Goal: Task Accomplishment & Management: Manage account settings

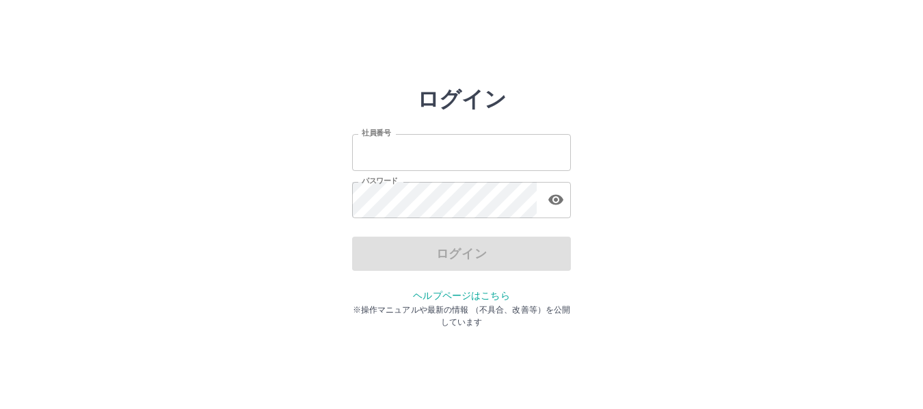
type input "*******"
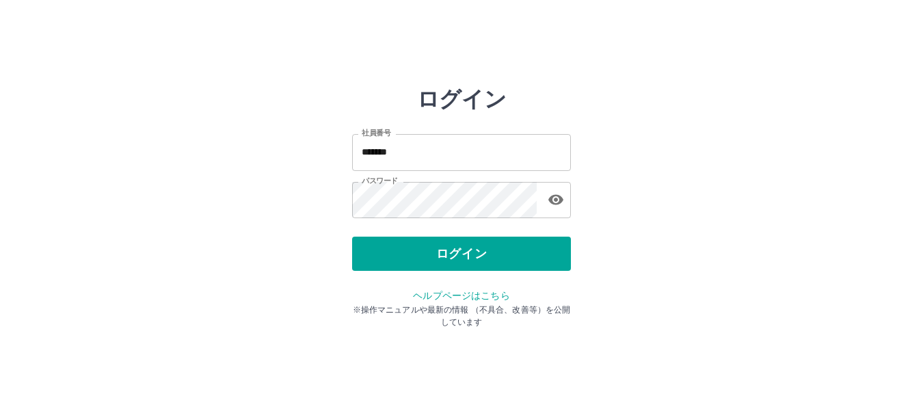
click at [518, 246] on div "ログイン" at bounding box center [461, 254] width 219 height 34
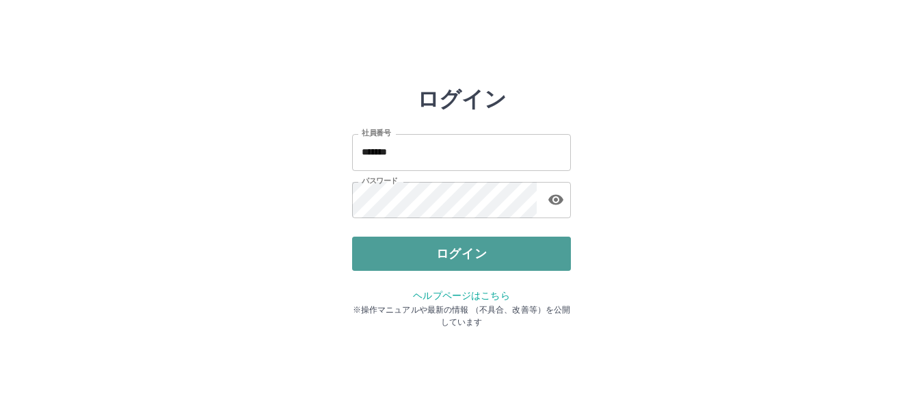
click at [473, 261] on button "ログイン" at bounding box center [461, 254] width 219 height 34
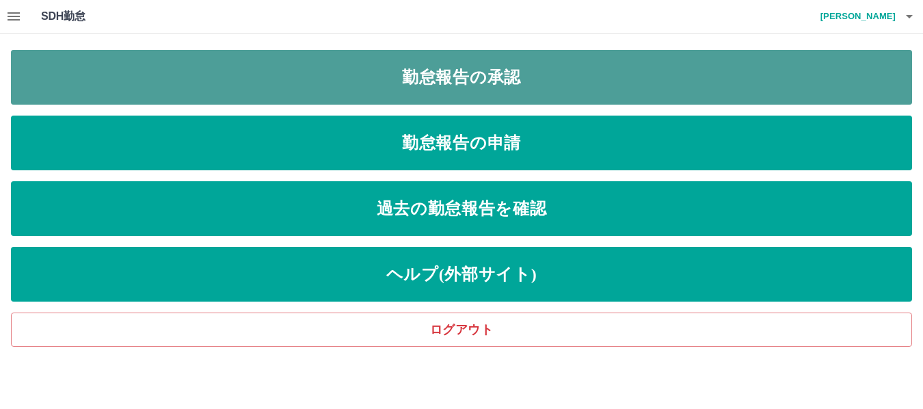
click at [495, 66] on link "勤怠報告の承認" at bounding box center [461, 77] width 901 height 55
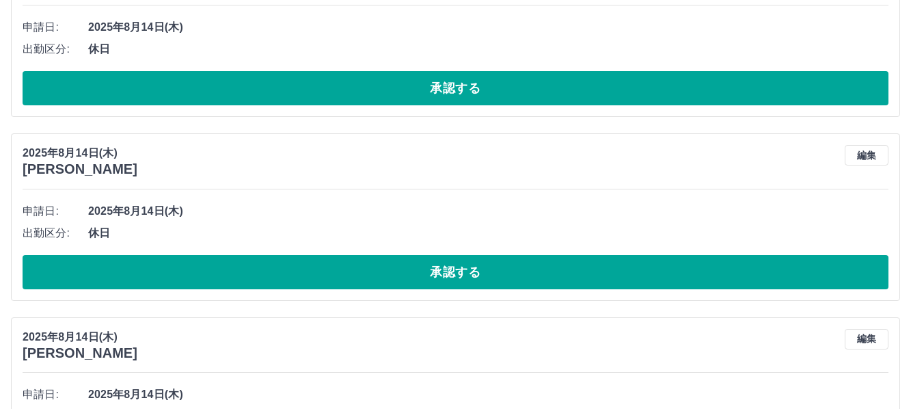
scroll to position [6950, 0]
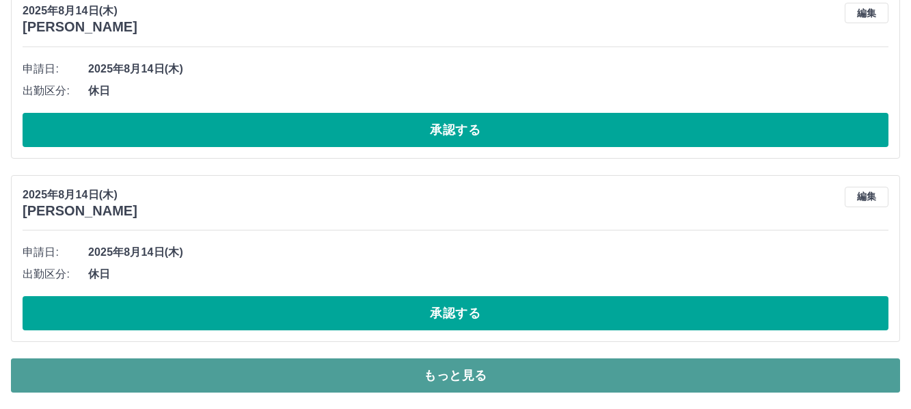
click at [833, 379] on button "もっと見る" at bounding box center [455, 375] width 889 height 34
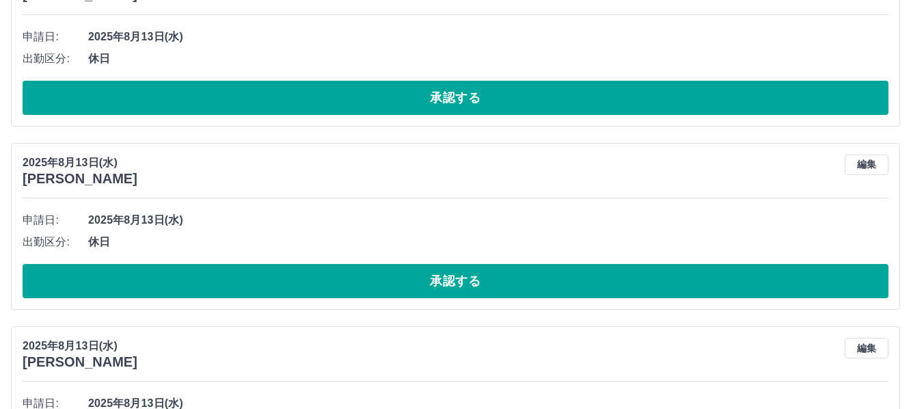
scroll to position [8001, 0]
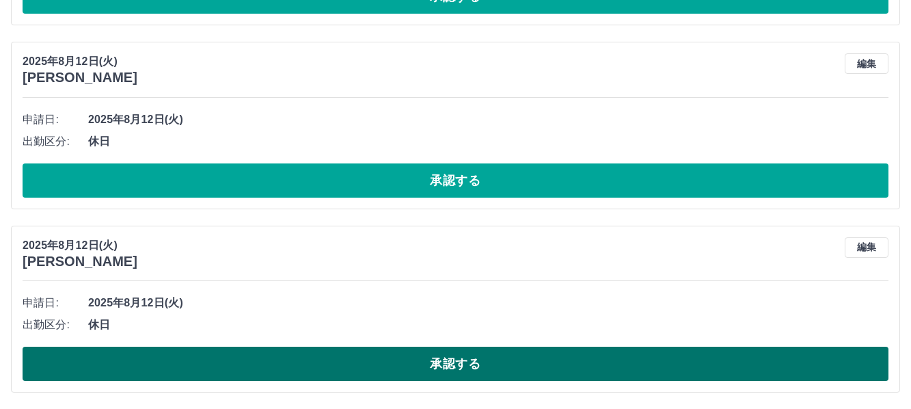
click at [628, 362] on button "承認する" at bounding box center [456, 364] width 866 height 34
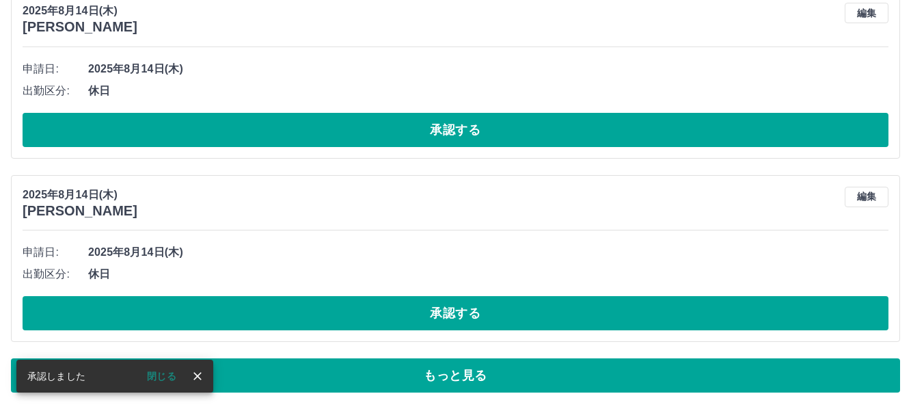
scroll to position [6950, 0]
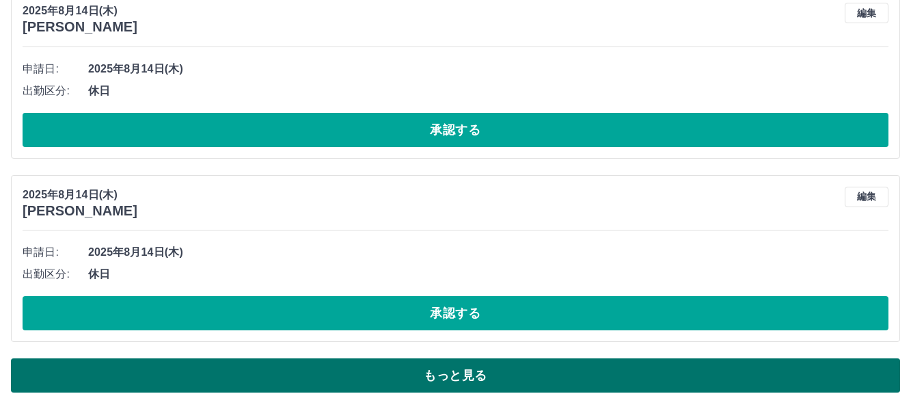
click at [359, 372] on button "もっと見る" at bounding box center [455, 375] width 889 height 34
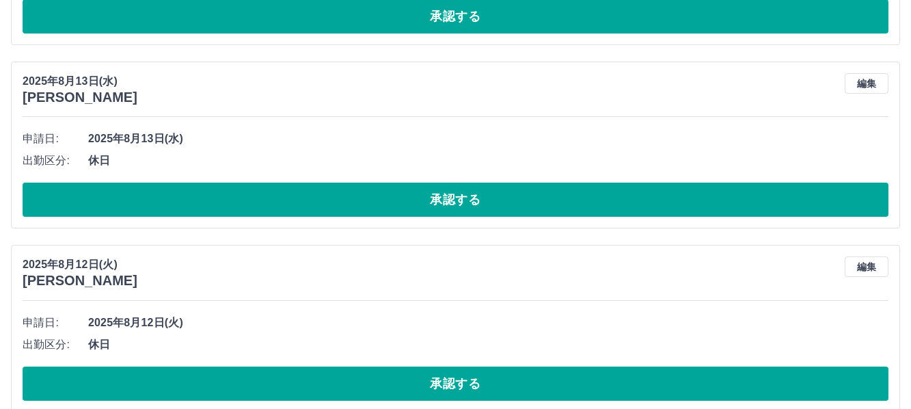
scroll to position [7817, 0]
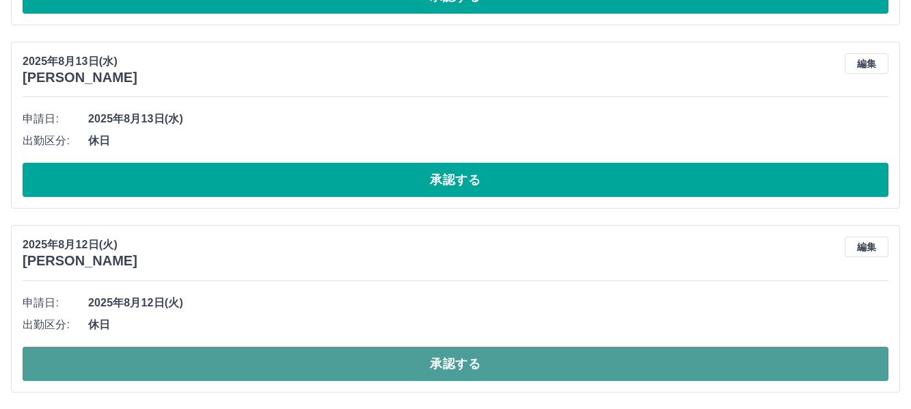
click at [528, 367] on button "承認する" at bounding box center [456, 364] width 866 height 34
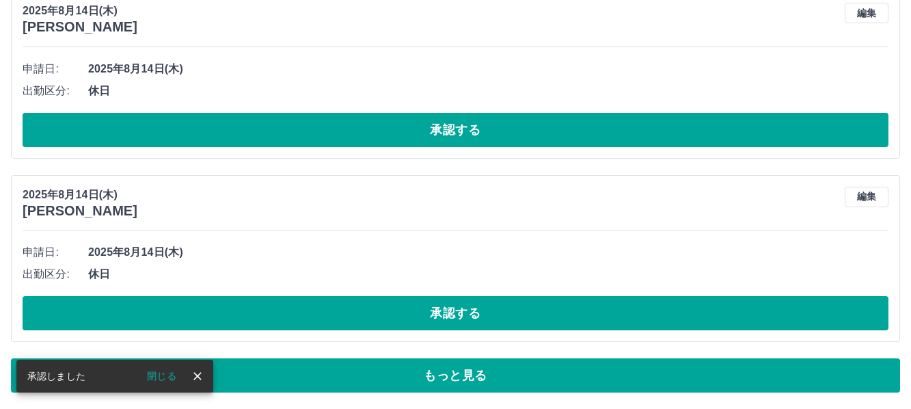
scroll to position [6950, 0]
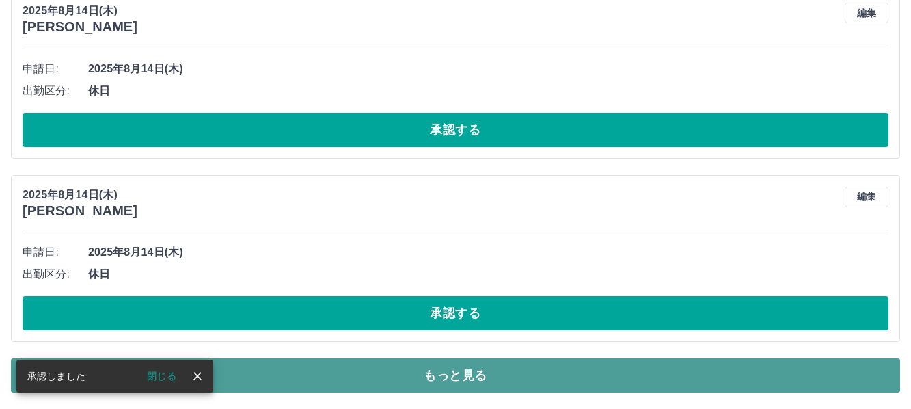
click at [520, 373] on button "もっと見る" at bounding box center [455, 375] width 889 height 34
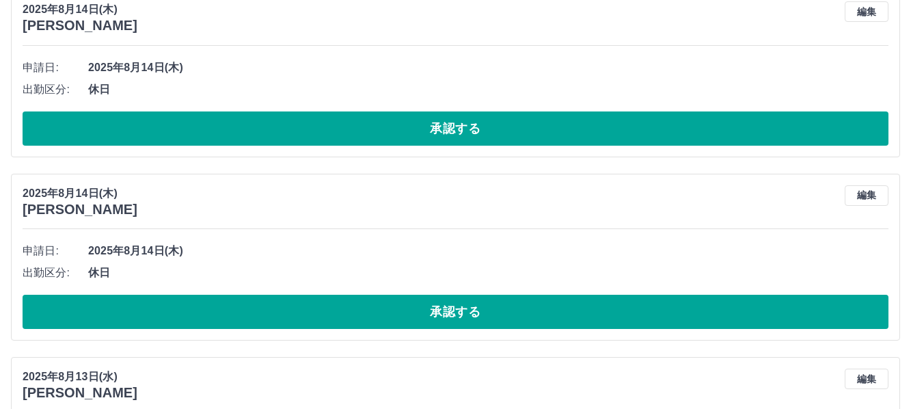
scroll to position [7633, 0]
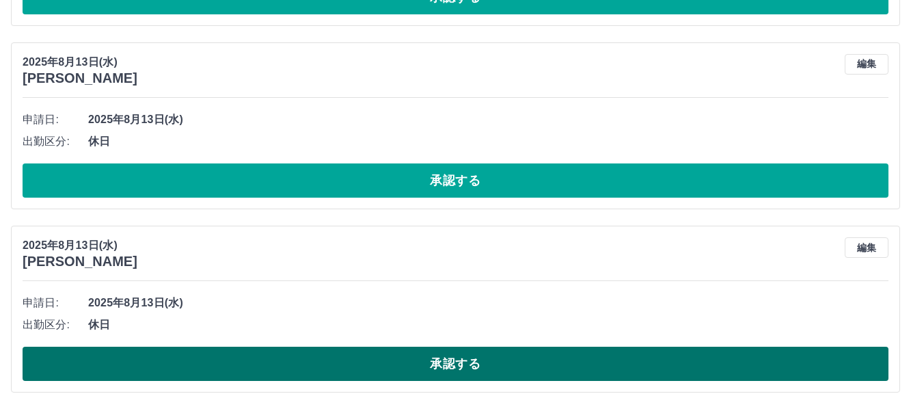
click at [546, 366] on button "承認する" at bounding box center [456, 364] width 866 height 34
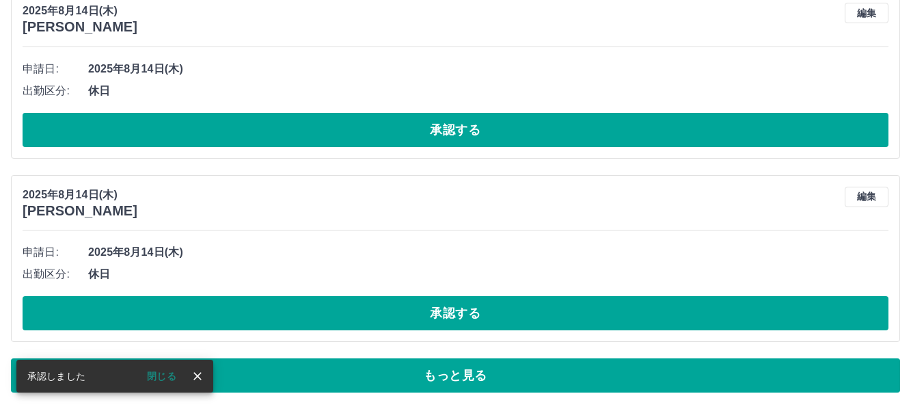
scroll to position [6950, 0]
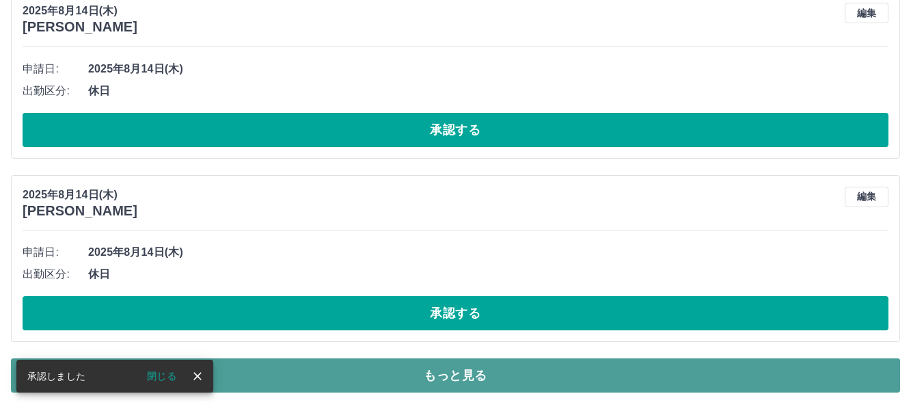
click at [520, 370] on button "もっと見る" at bounding box center [455, 375] width 889 height 34
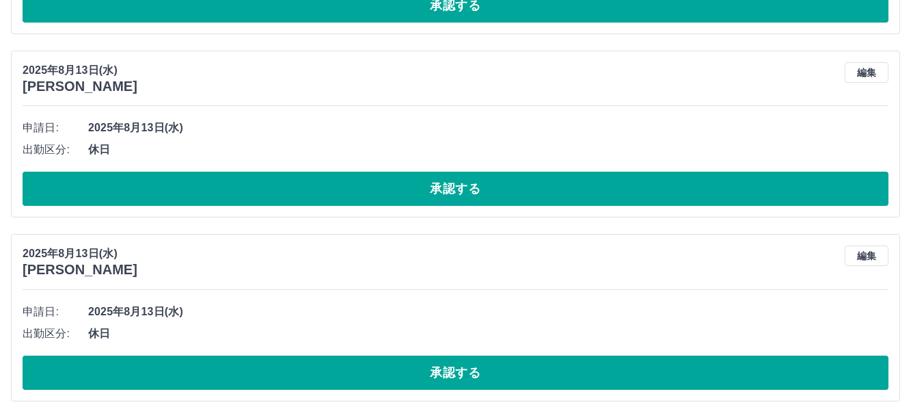
scroll to position [7450, 0]
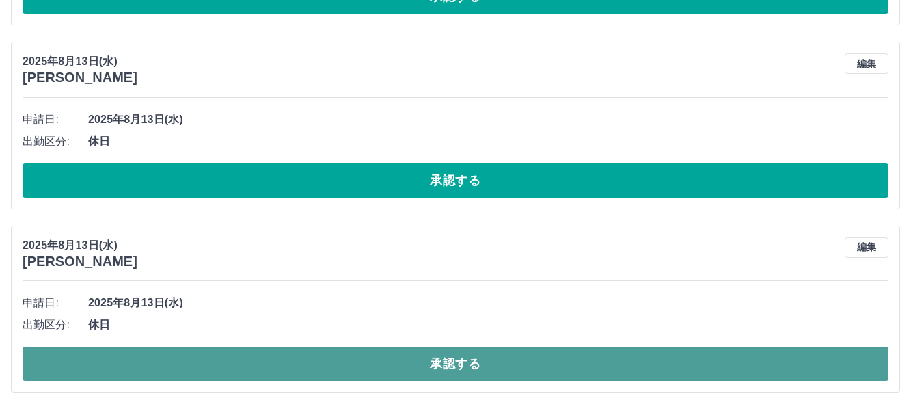
click at [548, 366] on button "承認する" at bounding box center [456, 364] width 866 height 34
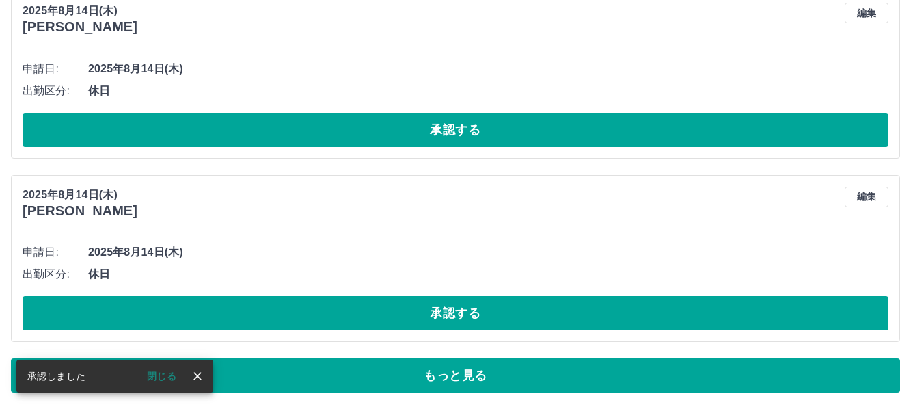
scroll to position [6950, 0]
drag, startPoint x: 548, startPoint y: 366, endPoint x: 485, endPoint y: 380, distance: 63.7
click at [485, 380] on button "もっと見る" at bounding box center [455, 375] width 889 height 34
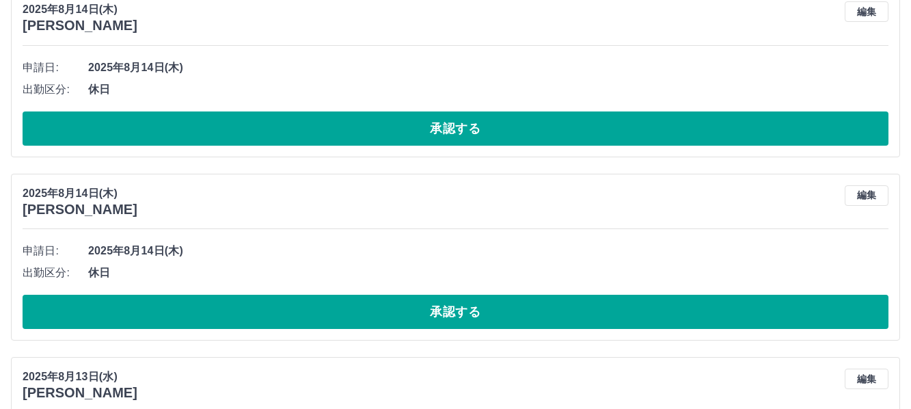
scroll to position [7267, 0]
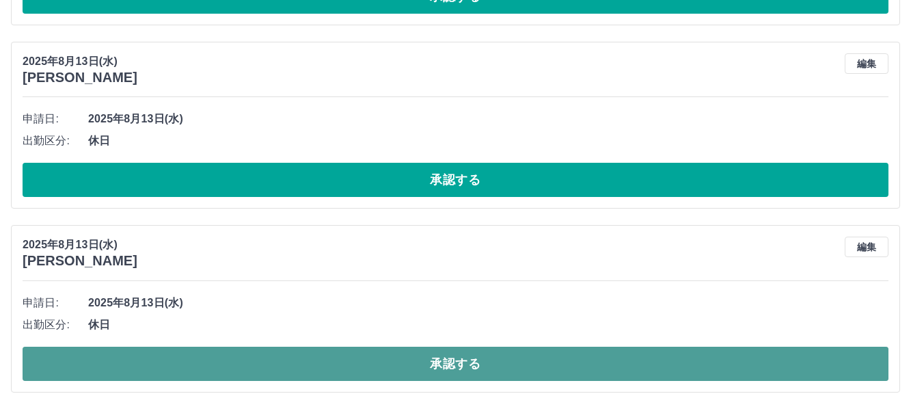
click at [472, 367] on button "承認する" at bounding box center [456, 364] width 866 height 34
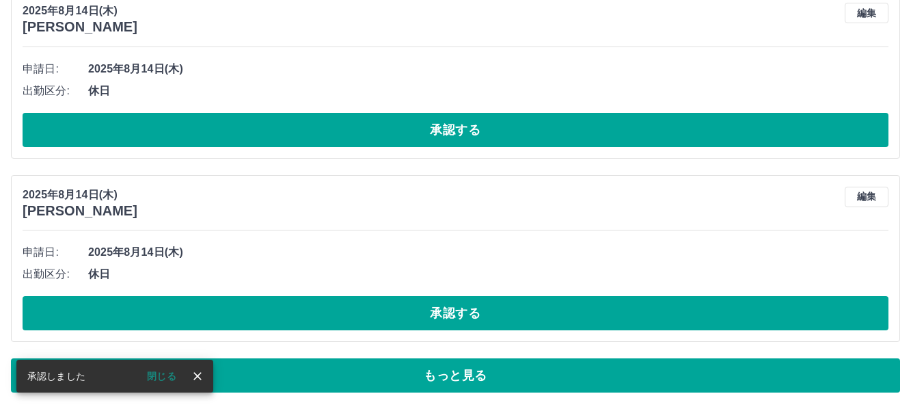
scroll to position [6950, 0]
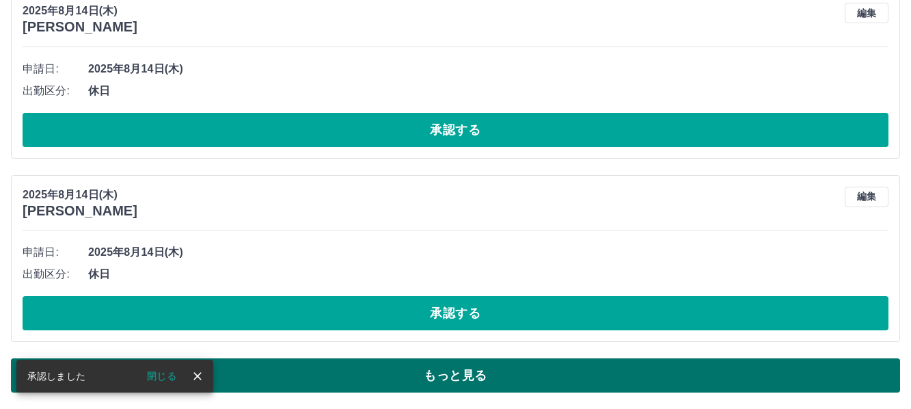
click at [472, 367] on button "もっと見る" at bounding box center [455, 375] width 889 height 34
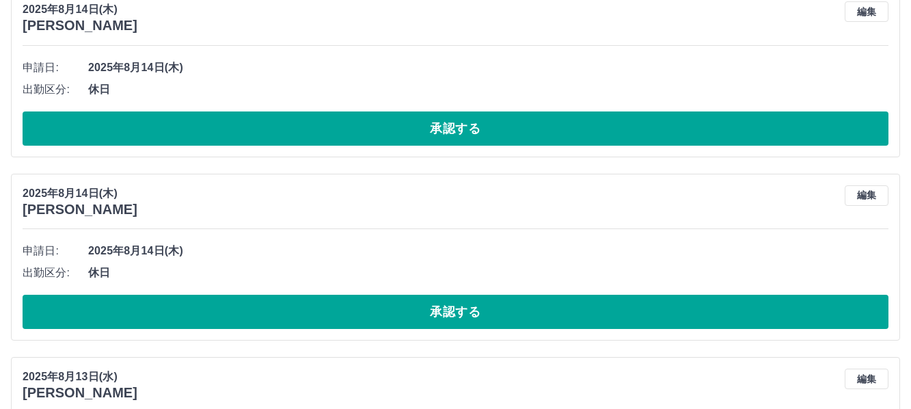
scroll to position [7083, 0]
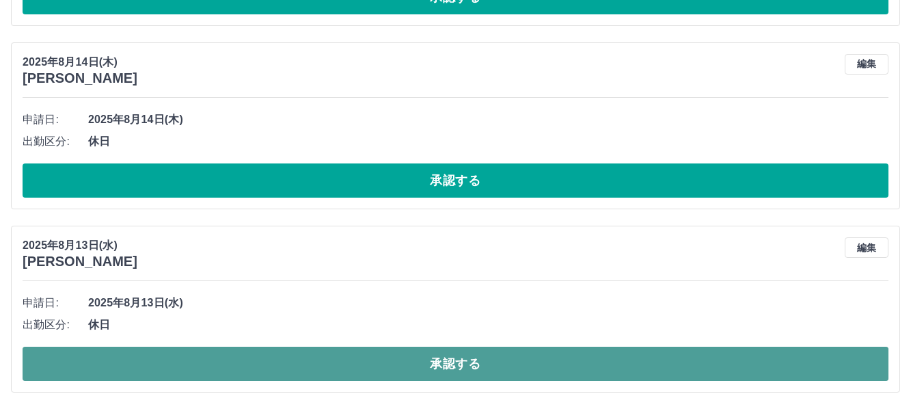
click at [707, 364] on button "承認する" at bounding box center [456, 364] width 866 height 34
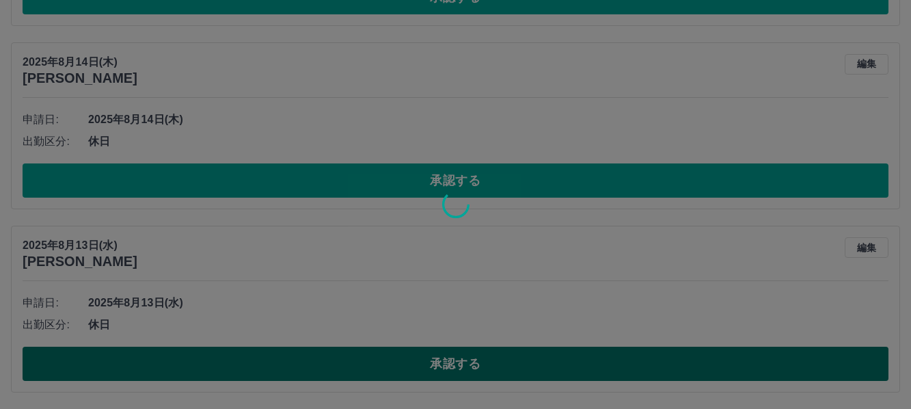
scroll to position [6900, 0]
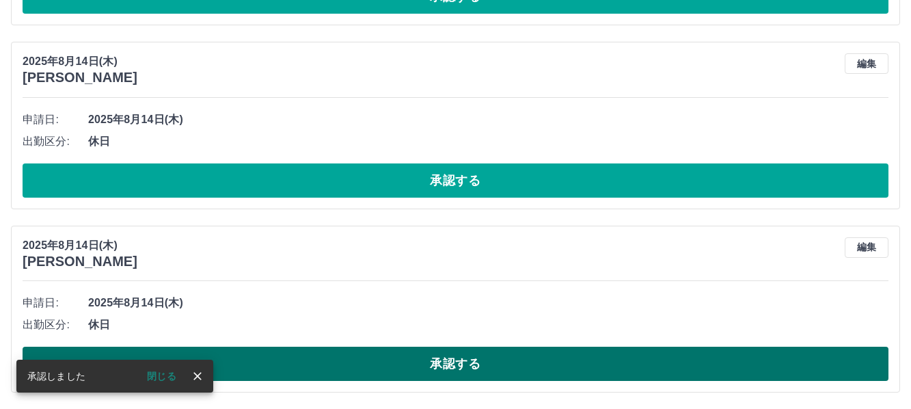
click at [691, 366] on button "承認する" at bounding box center [456, 364] width 866 height 34
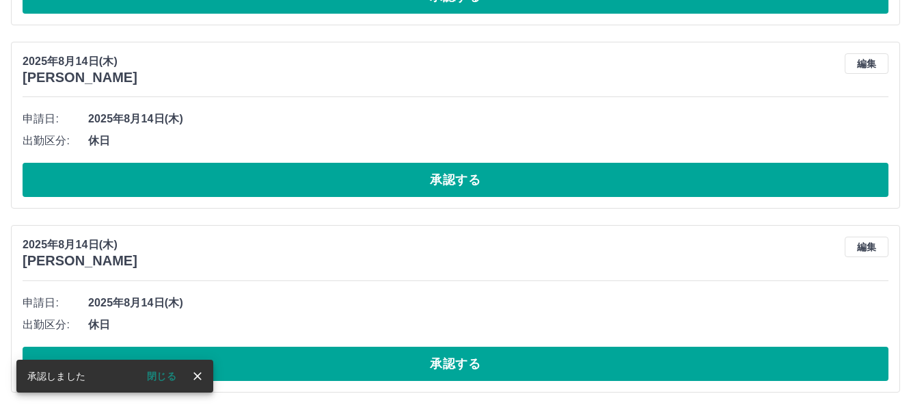
scroll to position [6717, 0]
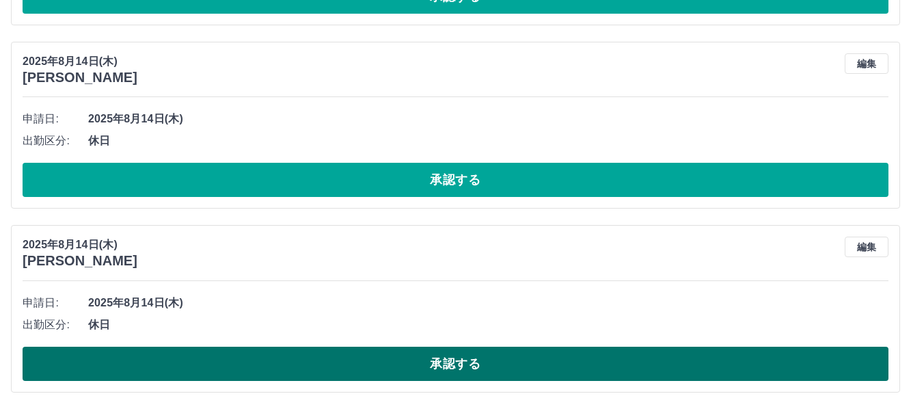
click at [481, 371] on button "承認する" at bounding box center [456, 364] width 866 height 34
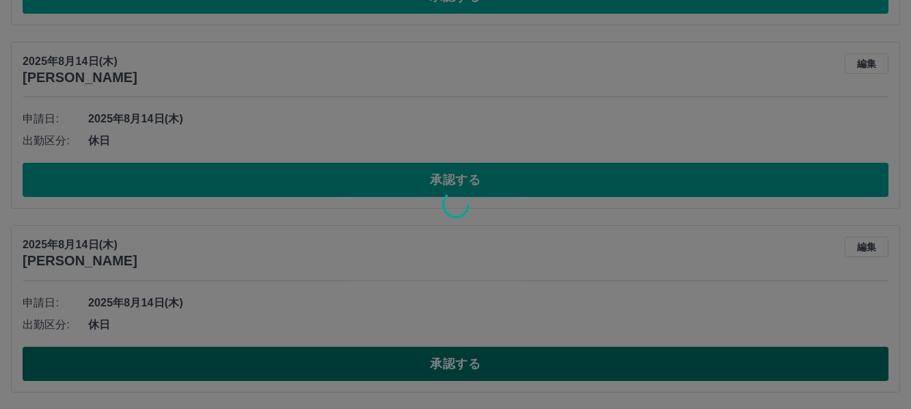
scroll to position [6533, 0]
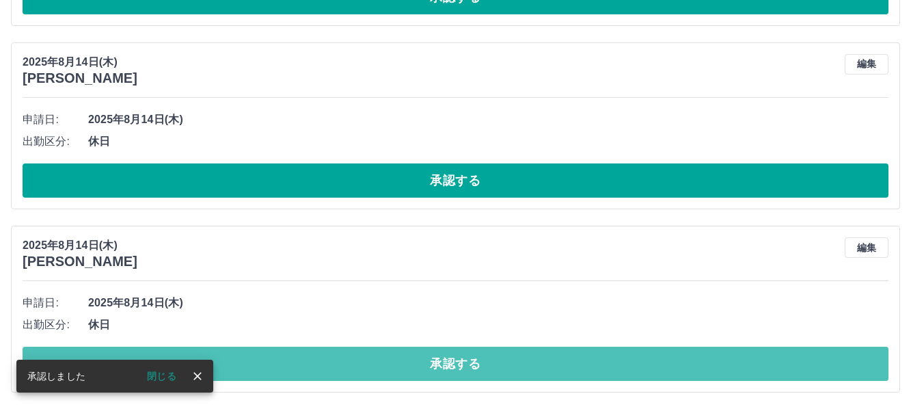
click at [481, 371] on button "承認する" at bounding box center [456, 364] width 866 height 34
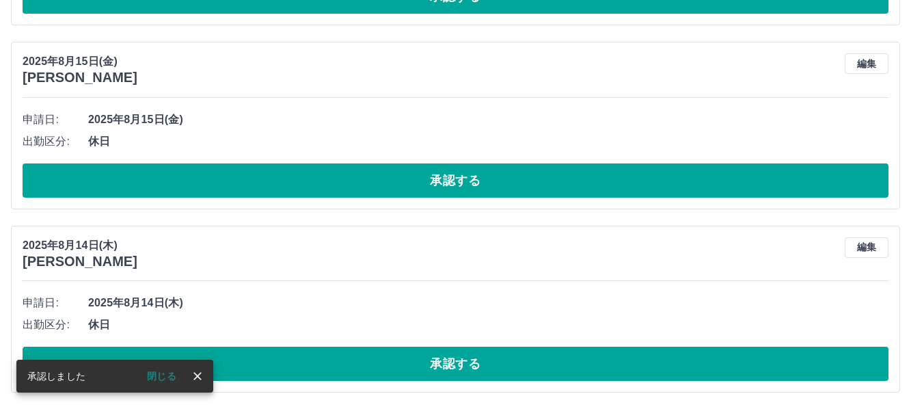
scroll to position [6349, 0]
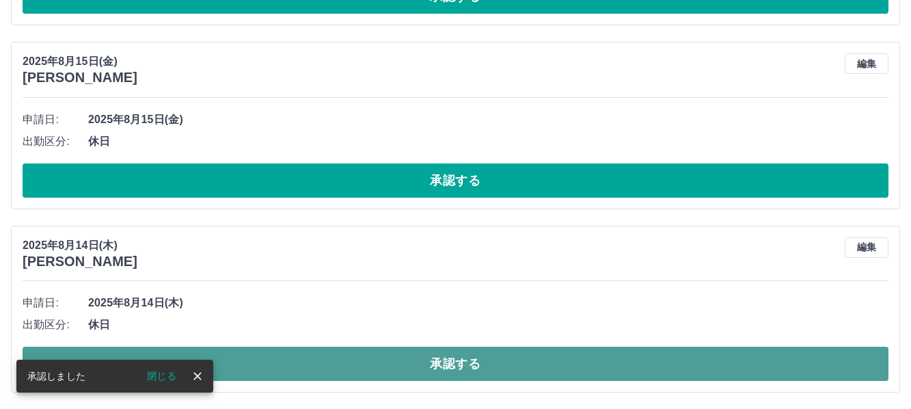
click at [385, 368] on button "承認する" at bounding box center [456, 364] width 866 height 34
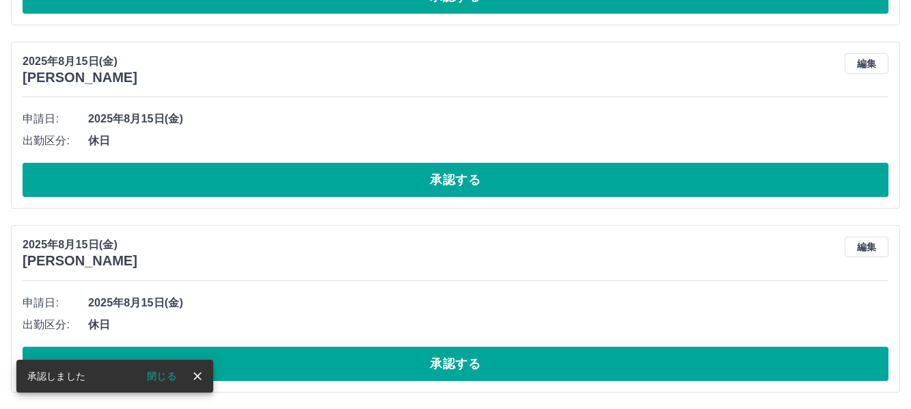
scroll to position [6166, 0]
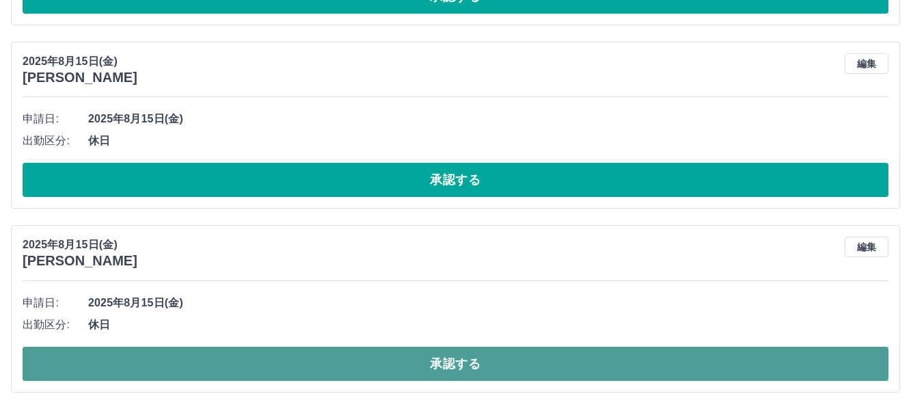
drag, startPoint x: 385, startPoint y: 368, endPoint x: 225, endPoint y: 358, distance: 160.3
click at [225, 358] on button "承認する" at bounding box center [456, 364] width 866 height 34
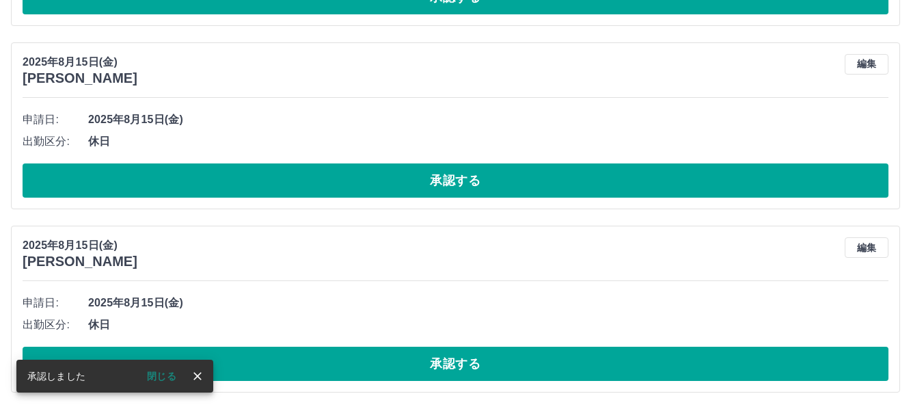
scroll to position [5982, 0]
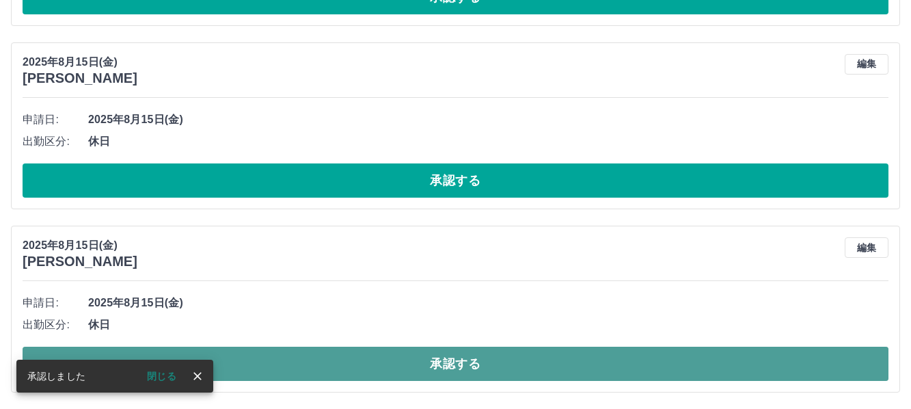
click at [277, 367] on button "承認する" at bounding box center [456, 364] width 866 height 34
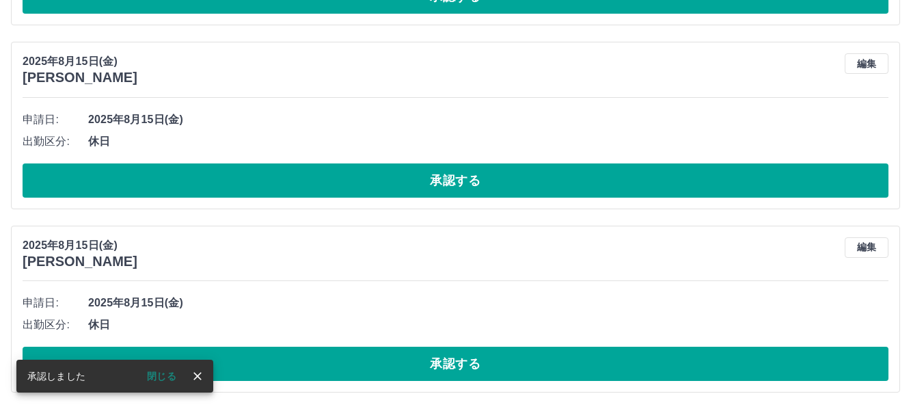
scroll to position [5799, 0]
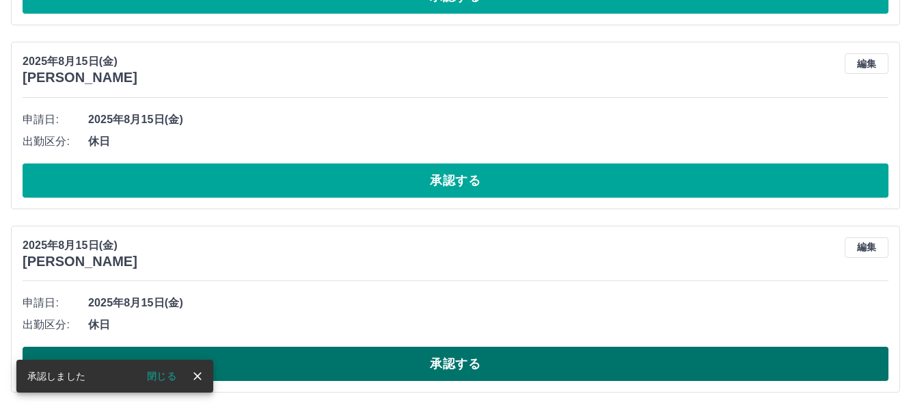
drag, startPoint x: 277, startPoint y: 367, endPoint x: 254, endPoint y: 366, distance: 22.6
click at [254, 366] on button "承認する" at bounding box center [456, 364] width 866 height 34
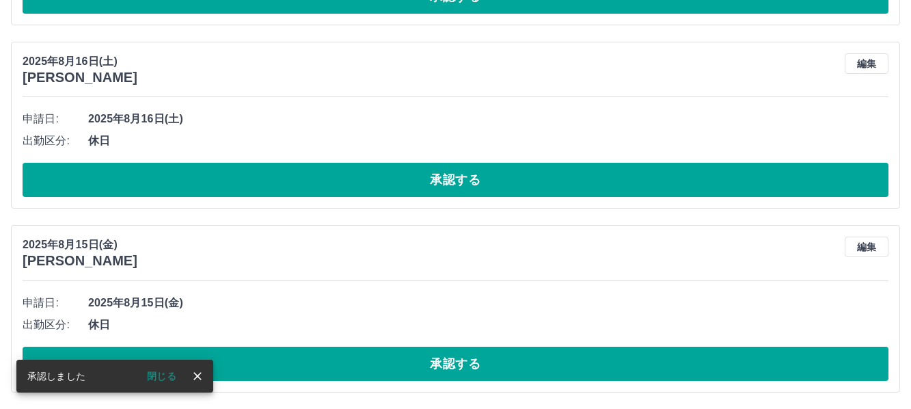
scroll to position [5616, 0]
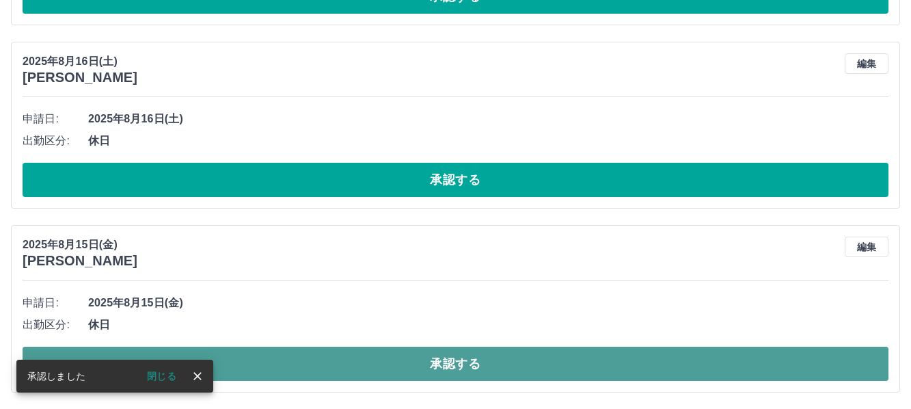
drag, startPoint x: 254, startPoint y: 366, endPoint x: 234, endPoint y: 368, distance: 20.6
click at [234, 368] on button "承認する" at bounding box center [456, 364] width 866 height 34
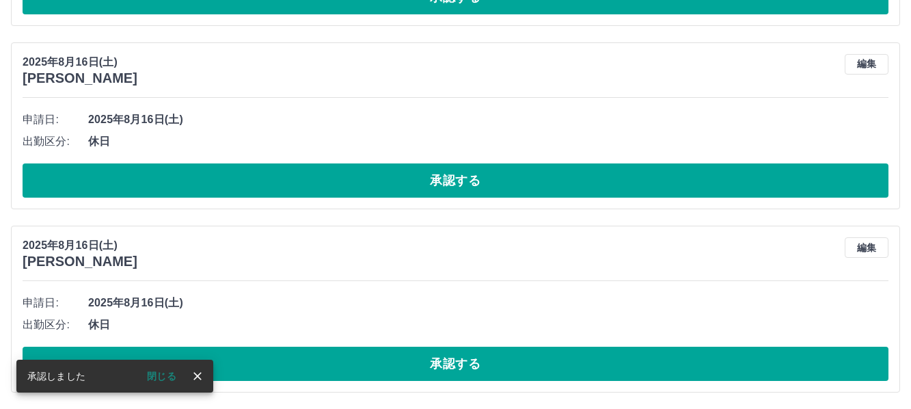
scroll to position [5432, 0]
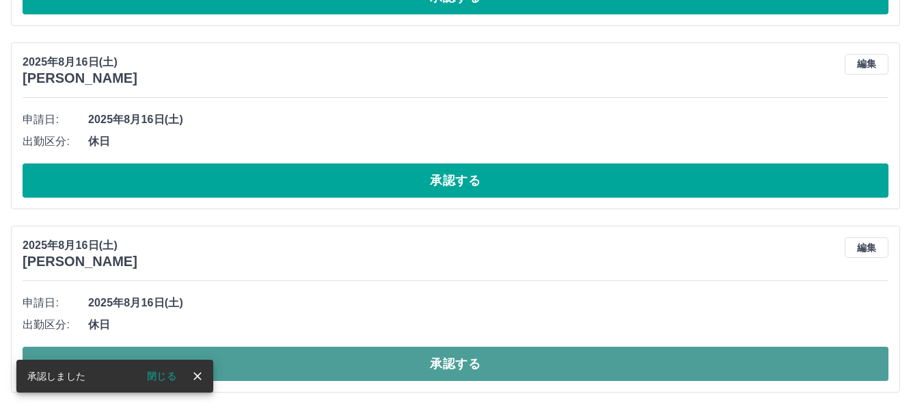
drag, startPoint x: 198, startPoint y: 377, endPoint x: 497, endPoint y: 364, distance: 299.1
click at [497, 364] on button "承認する" at bounding box center [456, 364] width 866 height 34
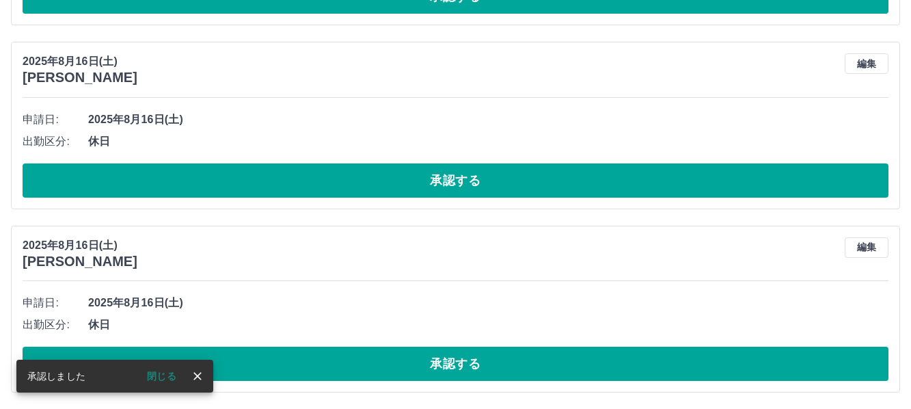
scroll to position [5249, 0]
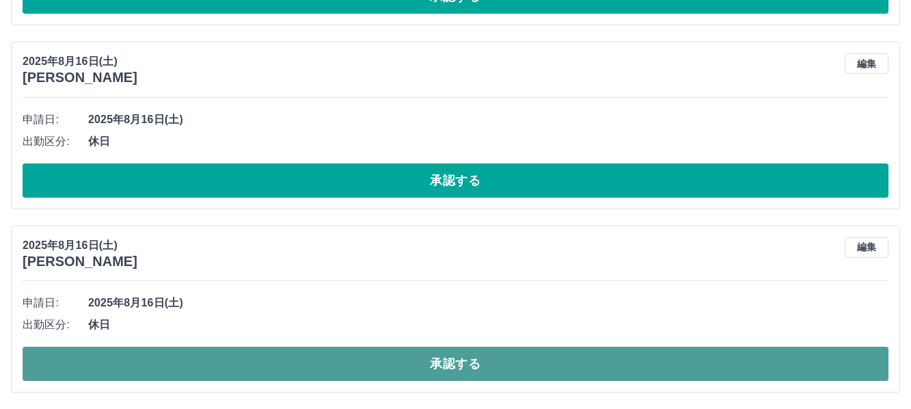
click at [499, 364] on button "承認する" at bounding box center [456, 364] width 866 height 34
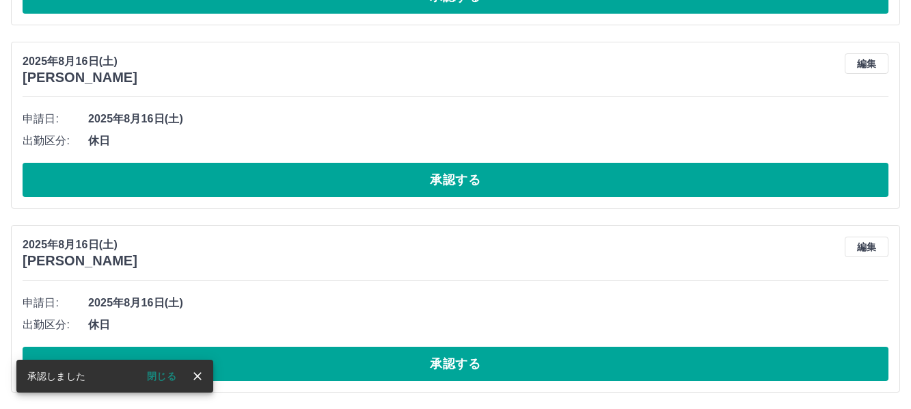
scroll to position [5065, 0]
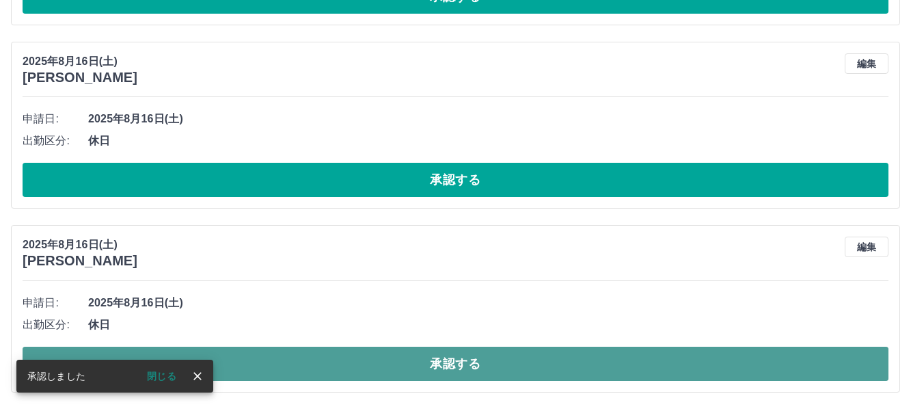
click at [455, 368] on button "承認する" at bounding box center [456, 364] width 866 height 34
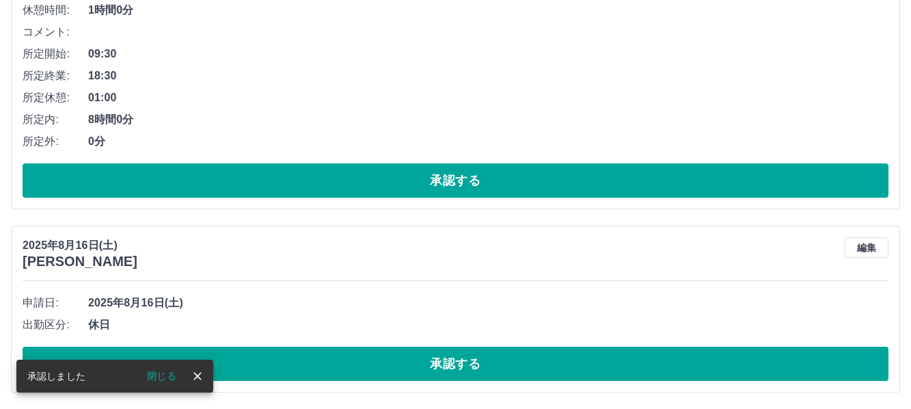
scroll to position [4882, 0]
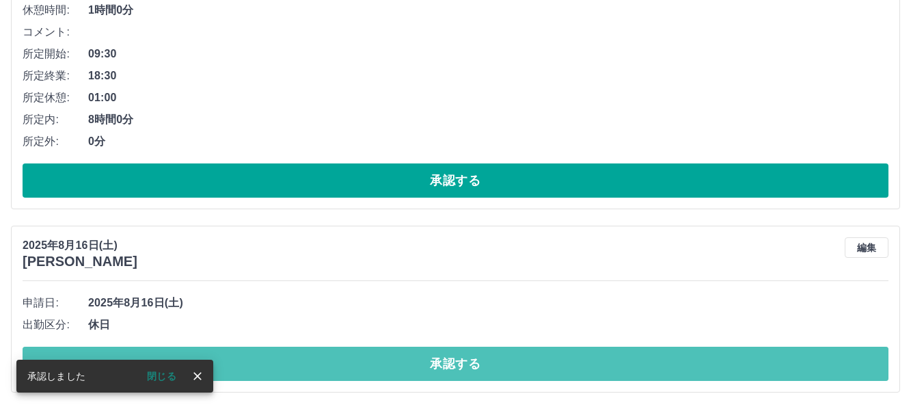
click at [455, 368] on button "承認する" at bounding box center [456, 364] width 866 height 34
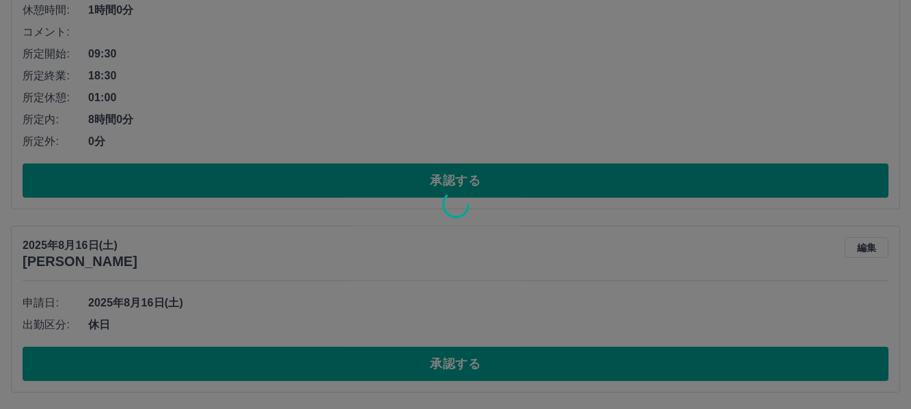
scroll to position [4698, 0]
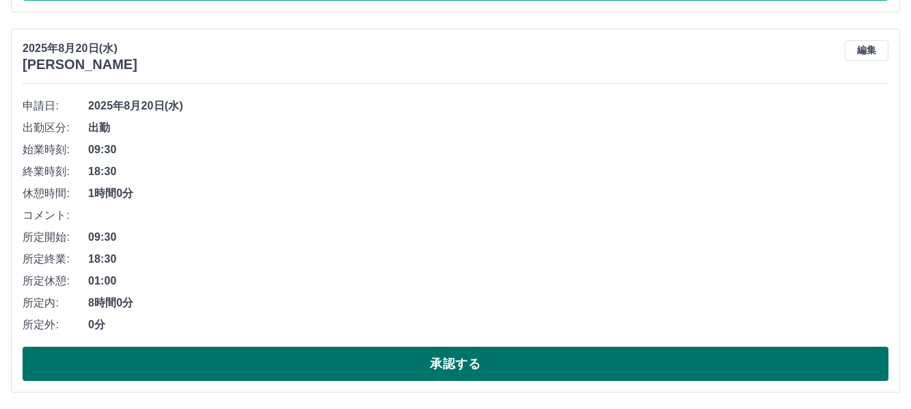
click at [455, 369] on button "承認する" at bounding box center [456, 364] width 866 height 34
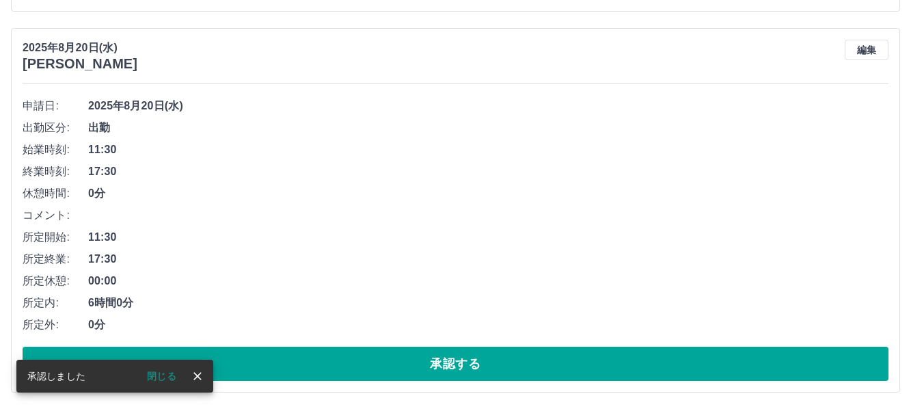
scroll to position [4318, 0]
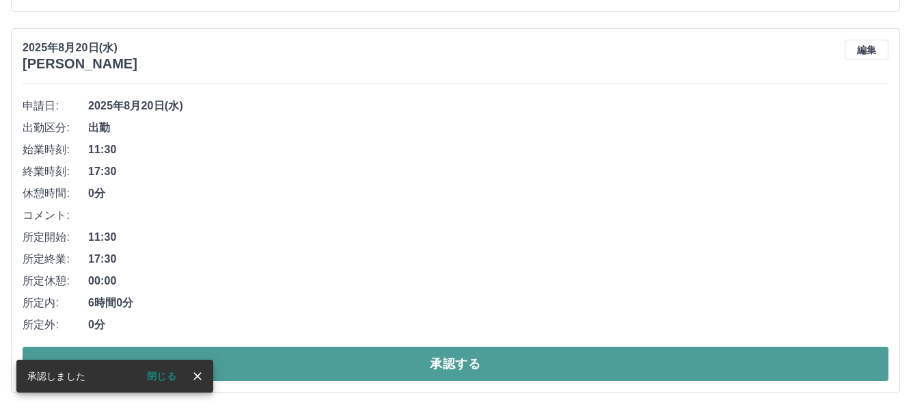
click at [455, 370] on button "承認する" at bounding box center [456, 364] width 866 height 34
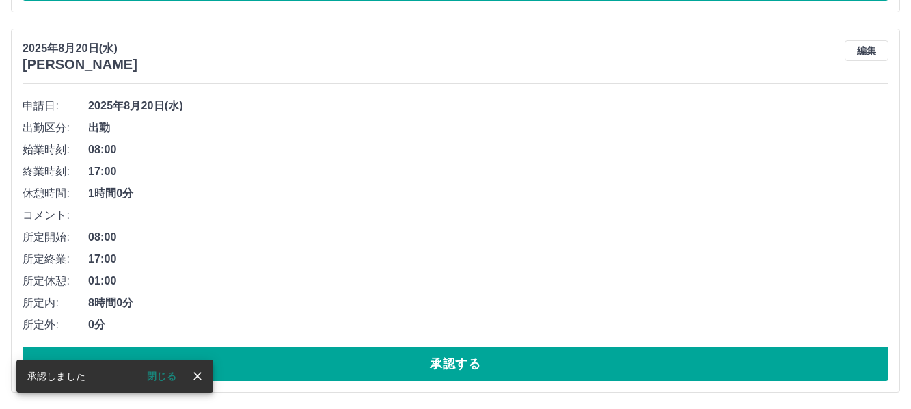
scroll to position [3937, 0]
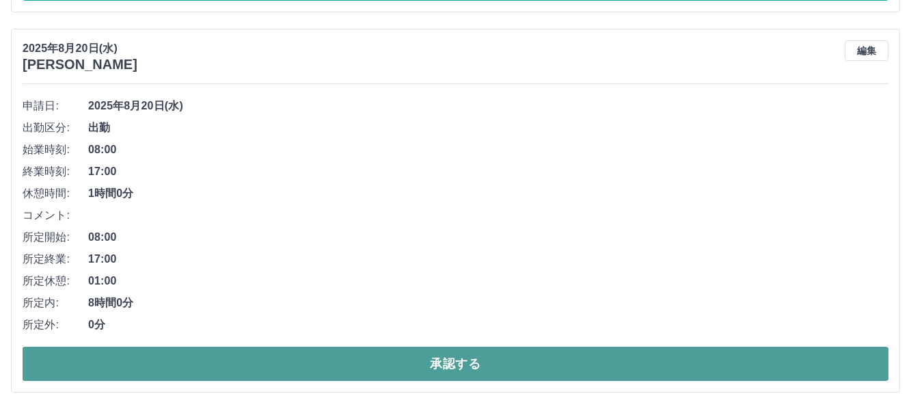
click at [346, 367] on button "承認する" at bounding box center [456, 364] width 866 height 34
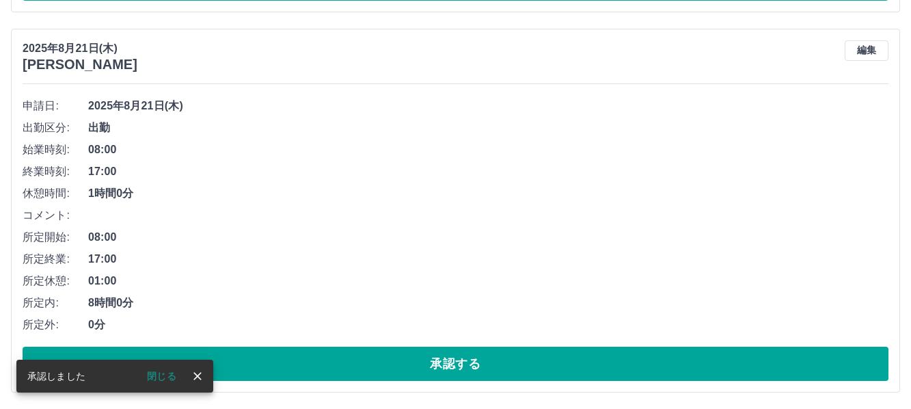
scroll to position [3557, 0]
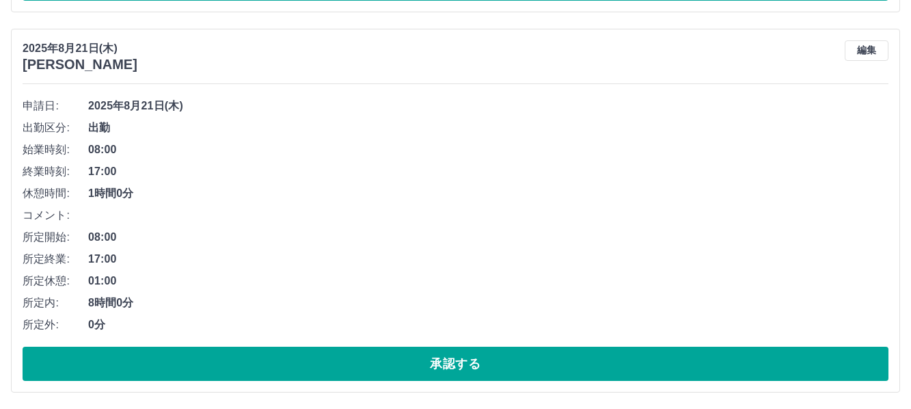
drag, startPoint x: 338, startPoint y: 367, endPoint x: 245, endPoint y: 286, distance: 123.1
click at [245, 286] on span "01:00" at bounding box center [488, 281] width 801 height 16
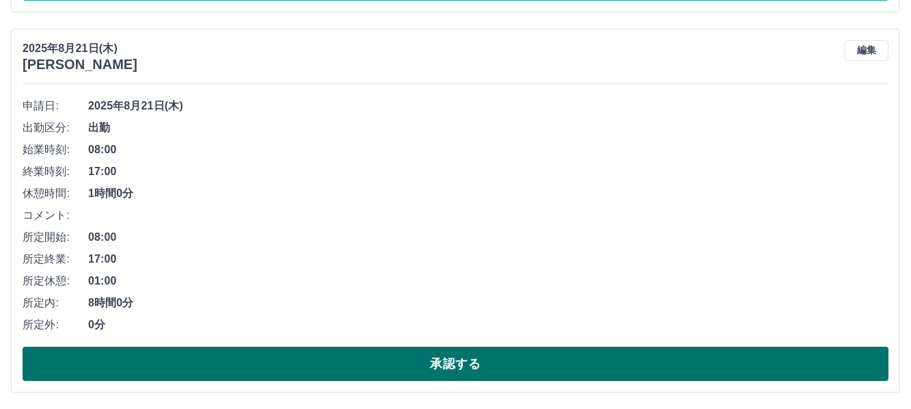
click at [295, 365] on button "承認する" at bounding box center [456, 364] width 866 height 34
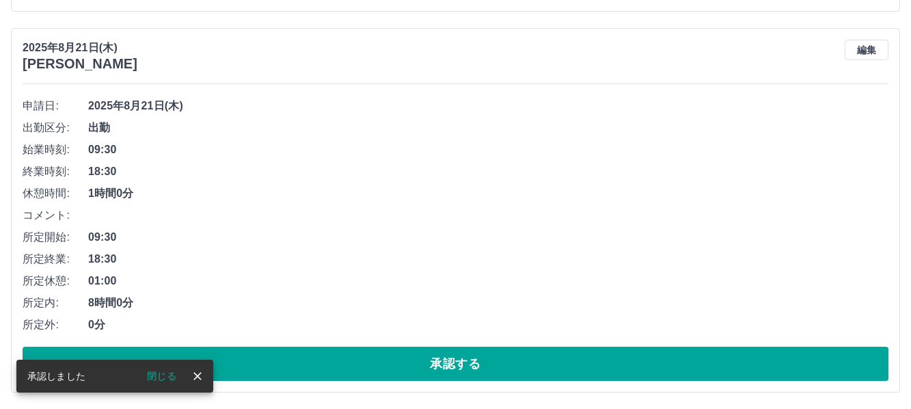
scroll to position [3177, 0]
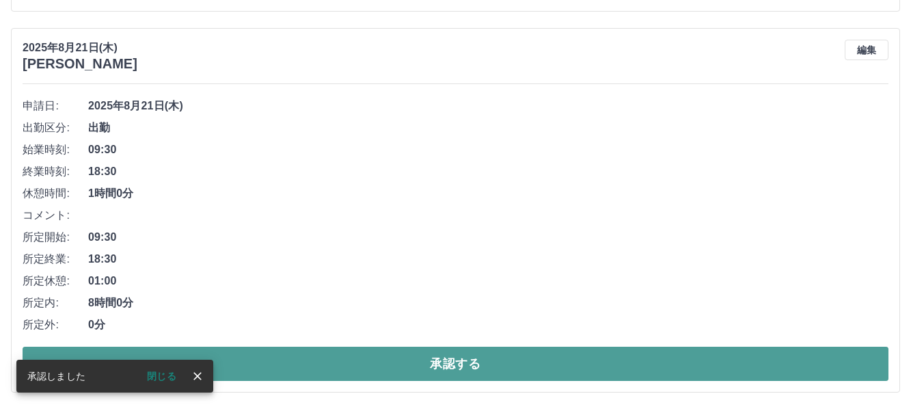
click at [276, 371] on button "承認する" at bounding box center [456, 364] width 866 height 34
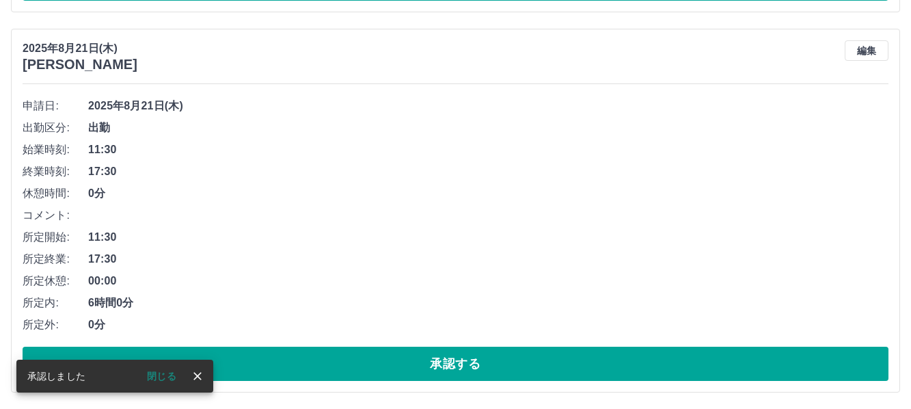
scroll to position [2796, 0]
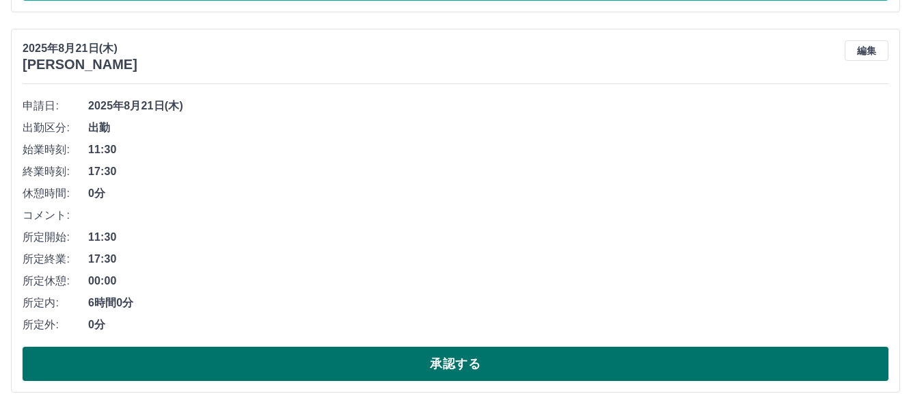
click at [293, 368] on button "承認する" at bounding box center [456, 364] width 866 height 34
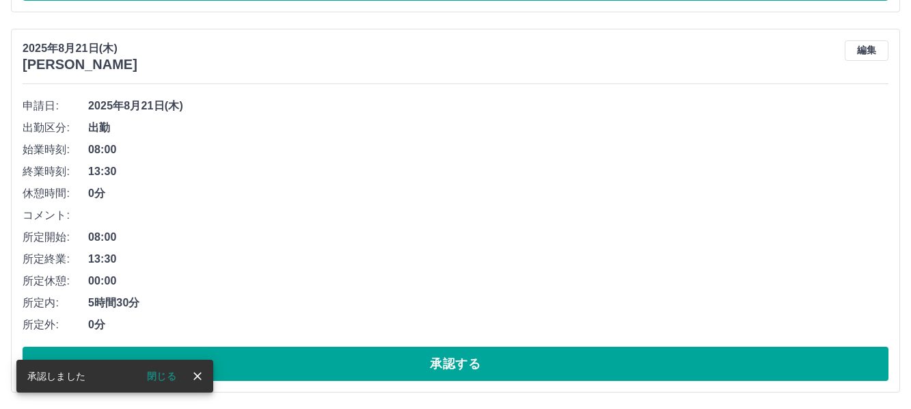
scroll to position [2416, 0]
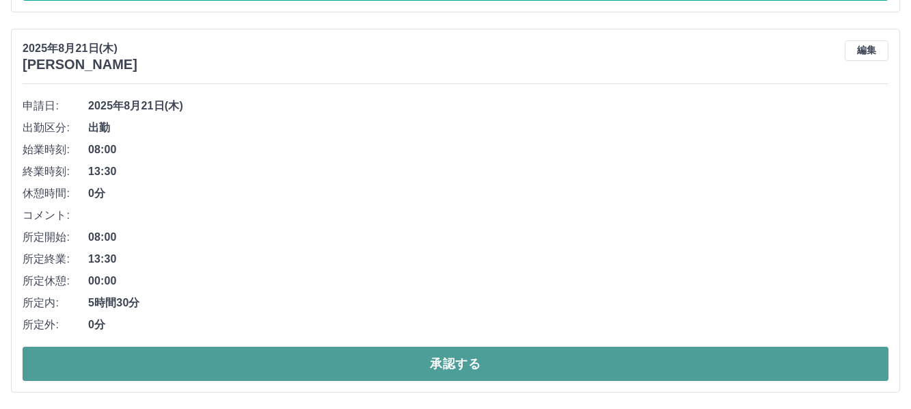
click at [308, 366] on button "承認する" at bounding box center [456, 364] width 866 height 34
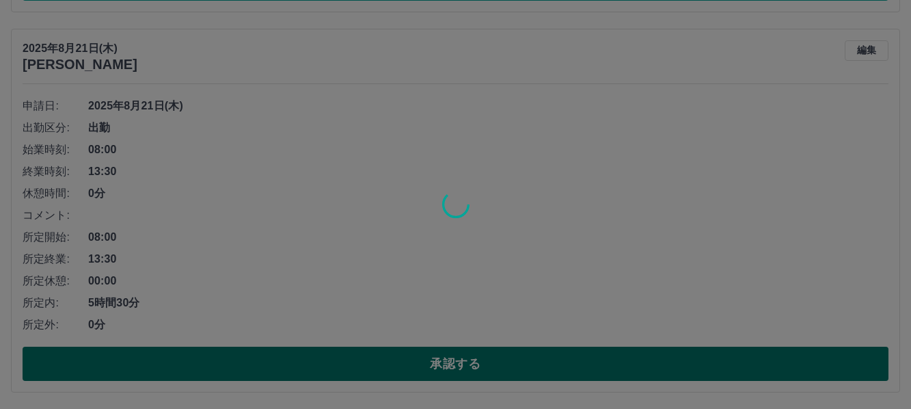
scroll to position [2036, 0]
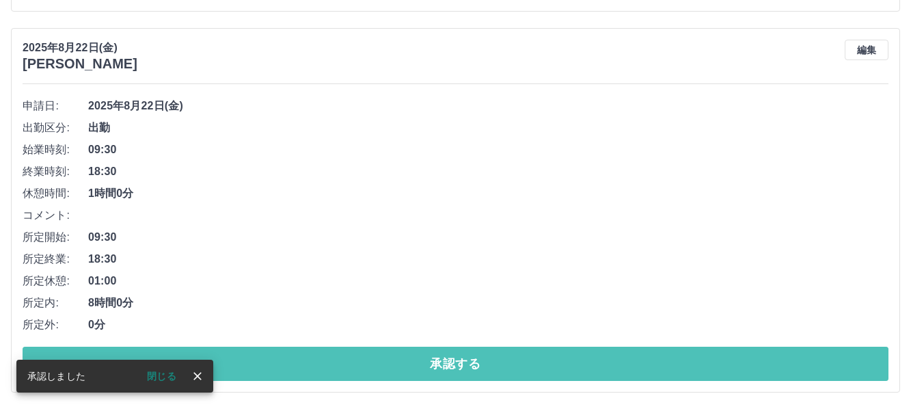
click at [308, 366] on button "承認する" at bounding box center [456, 364] width 866 height 34
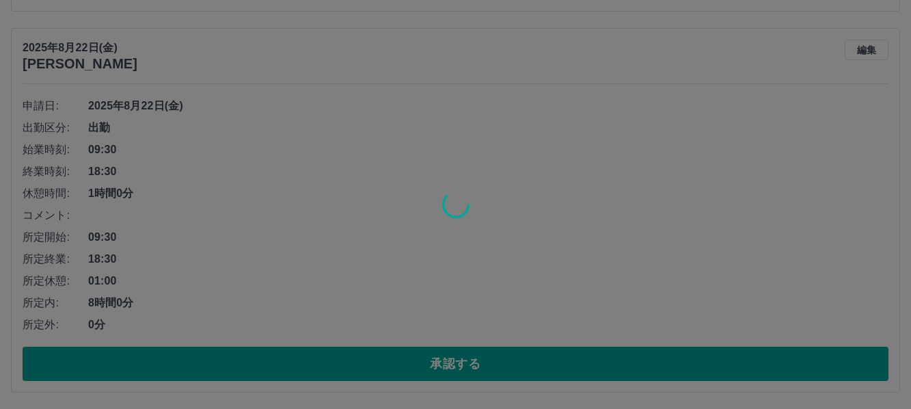
scroll to position [1655, 0]
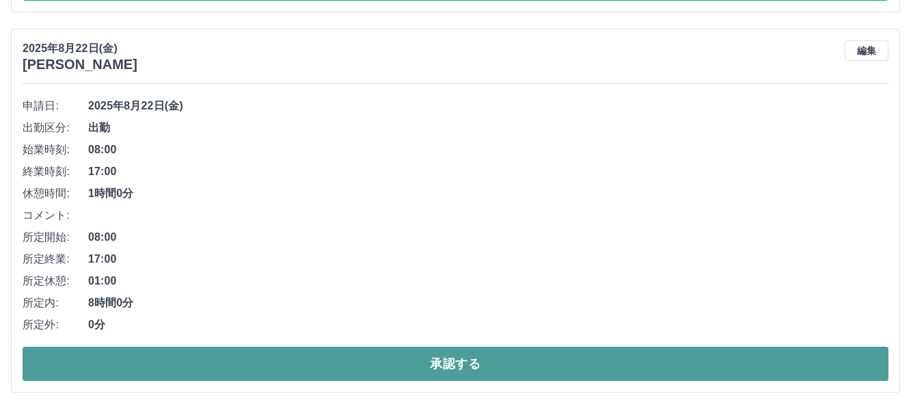
click at [260, 355] on button "承認する" at bounding box center [456, 364] width 866 height 34
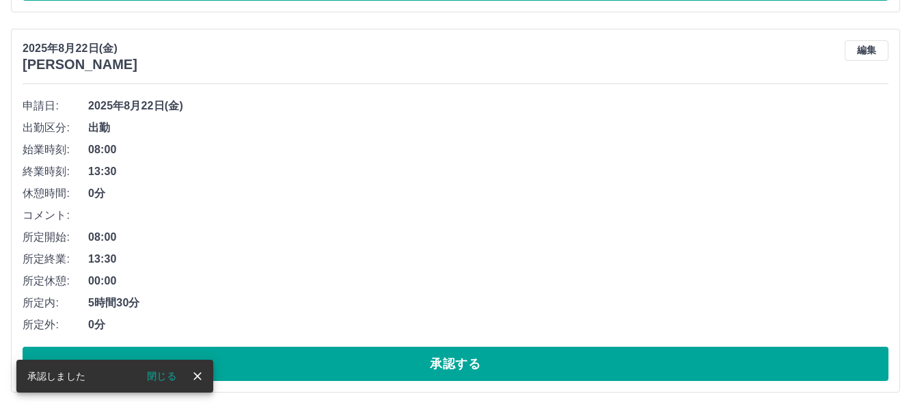
scroll to position [1275, 0]
click at [192, 375] on icon "close" at bounding box center [198, 376] width 14 height 14
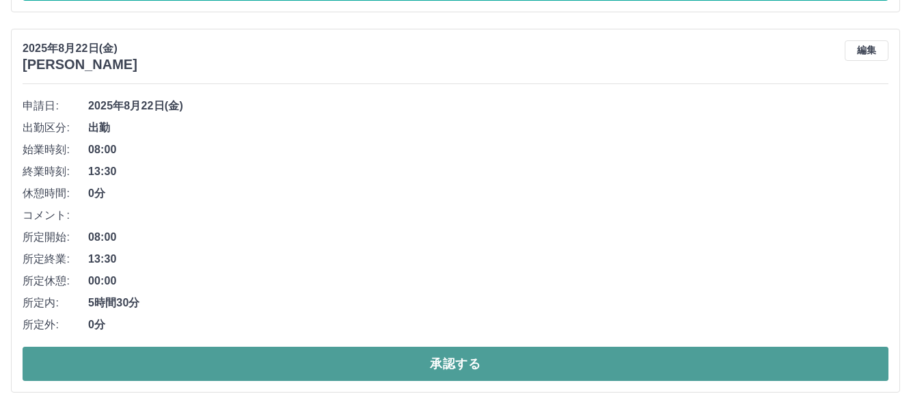
click at [287, 362] on button "承認する" at bounding box center [456, 364] width 866 height 34
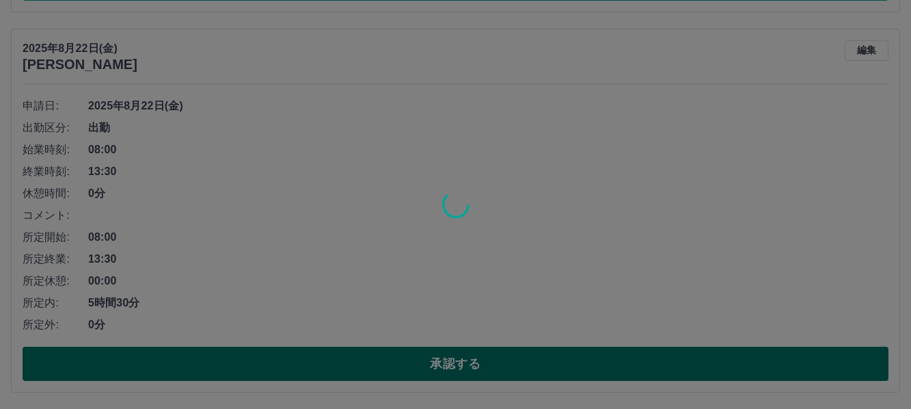
click at [287, 362] on div at bounding box center [455, 204] width 911 height 409
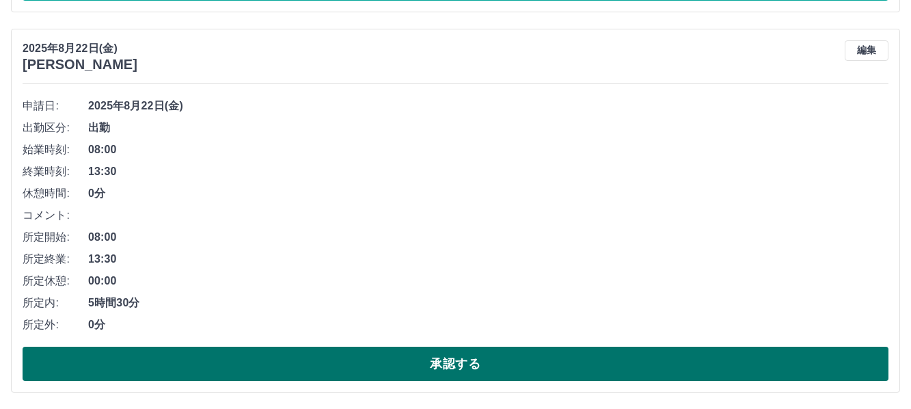
click at [287, 362] on button "承認する" at bounding box center [456, 364] width 866 height 34
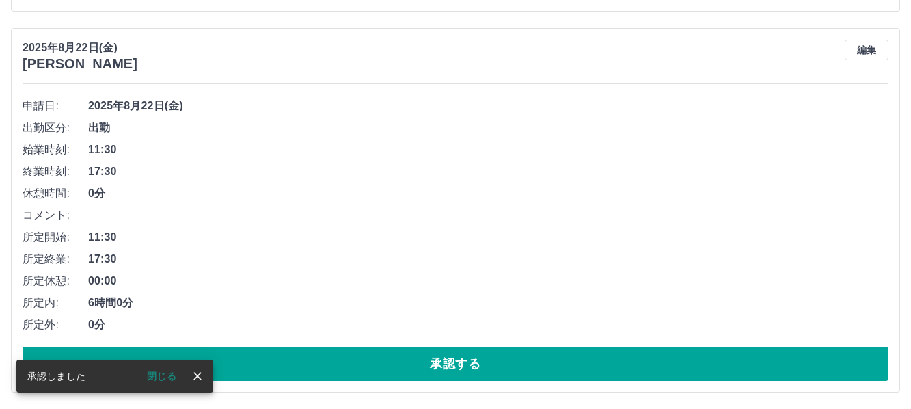
scroll to position [895, 0]
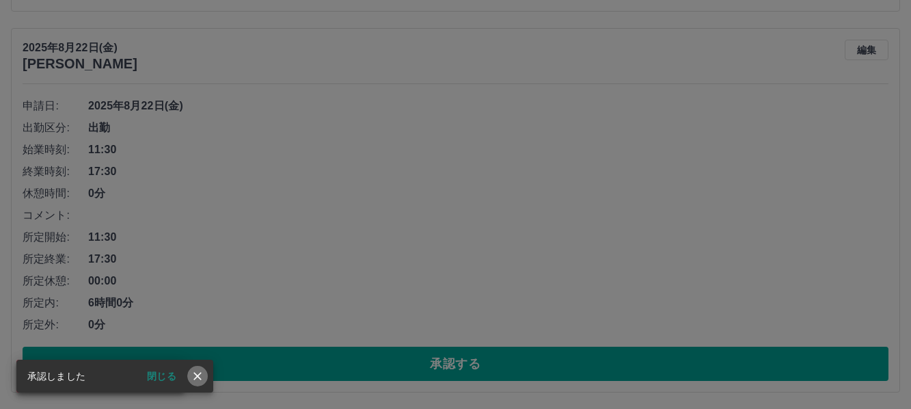
click at [200, 375] on icon "close" at bounding box center [198, 376] width 14 height 14
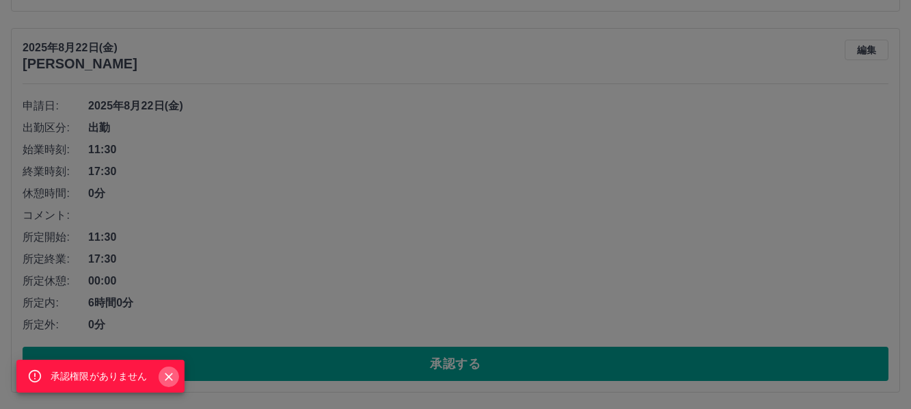
click at [169, 375] on icon "Close" at bounding box center [169, 377] width 14 height 14
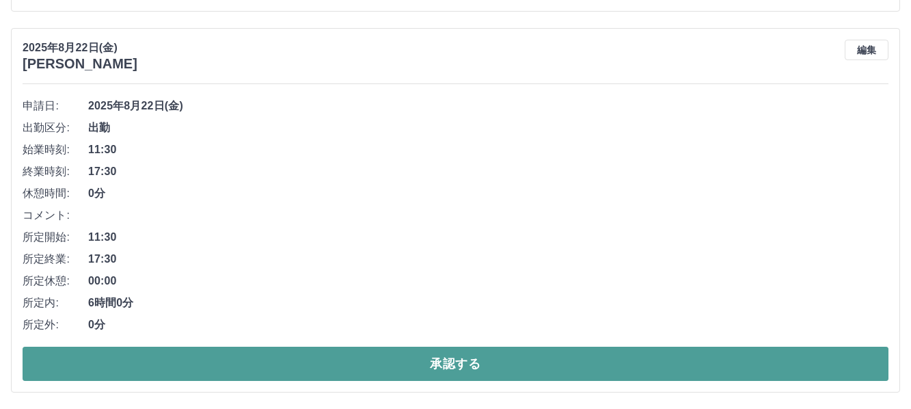
click at [277, 367] on button "承認する" at bounding box center [456, 364] width 866 height 34
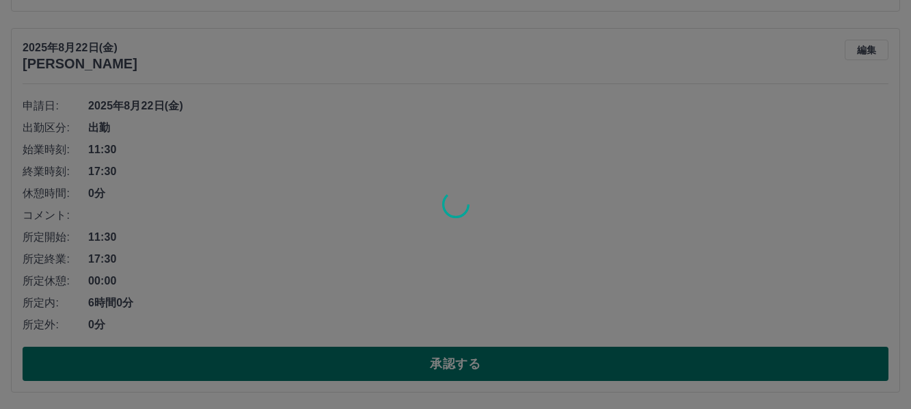
scroll to position [514, 0]
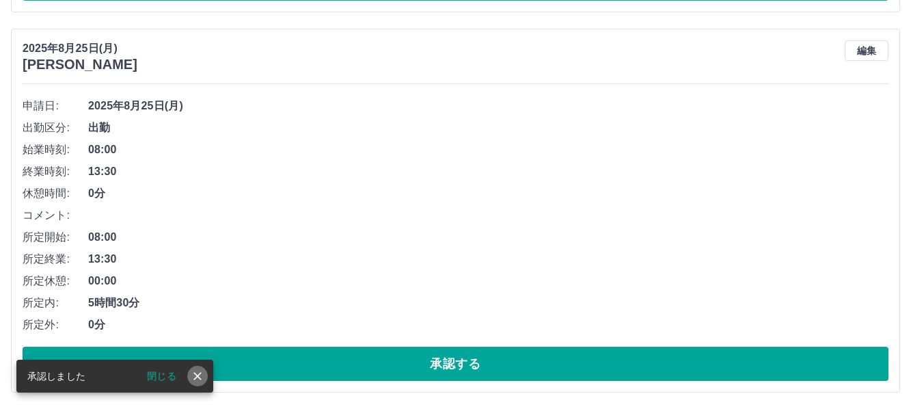
click at [198, 373] on icon "close" at bounding box center [198, 376] width 14 height 14
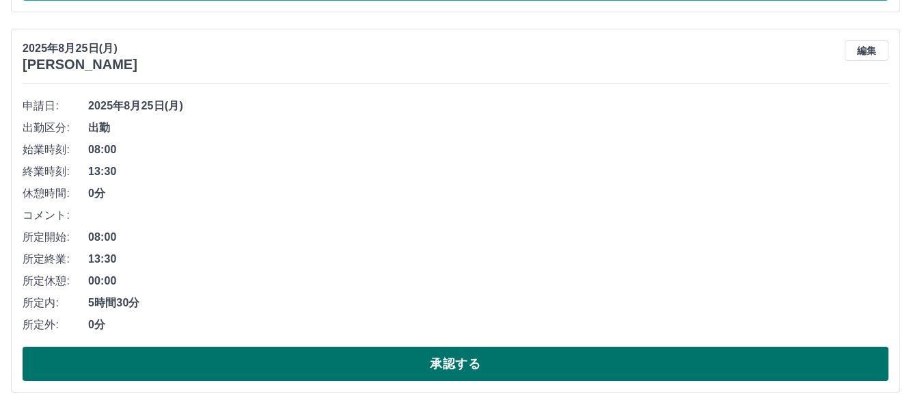
click at [318, 367] on button "承認する" at bounding box center [456, 364] width 866 height 34
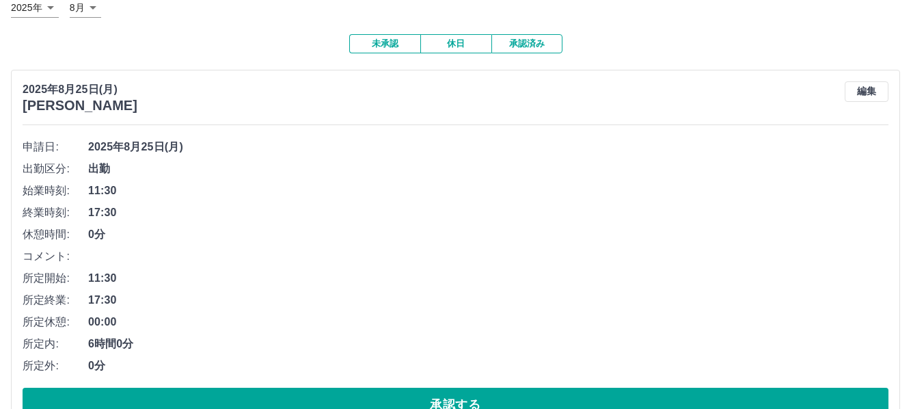
scroll to position [134, 0]
